Goal: Task Accomplishment & Management: Use online tool/utility

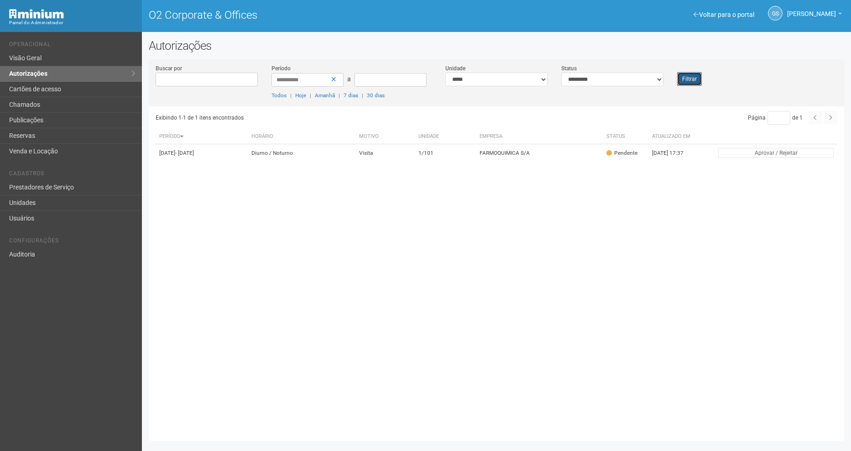
click at [691, 77] on button "Filtrar" at bounding box center [689, 79] width 25 height 14
click at [693, 81] on button "Filtrar" at bounding box center [689, 79] width 25 height 14
